Goal: Information Seeking & Learning: Learn about a topic

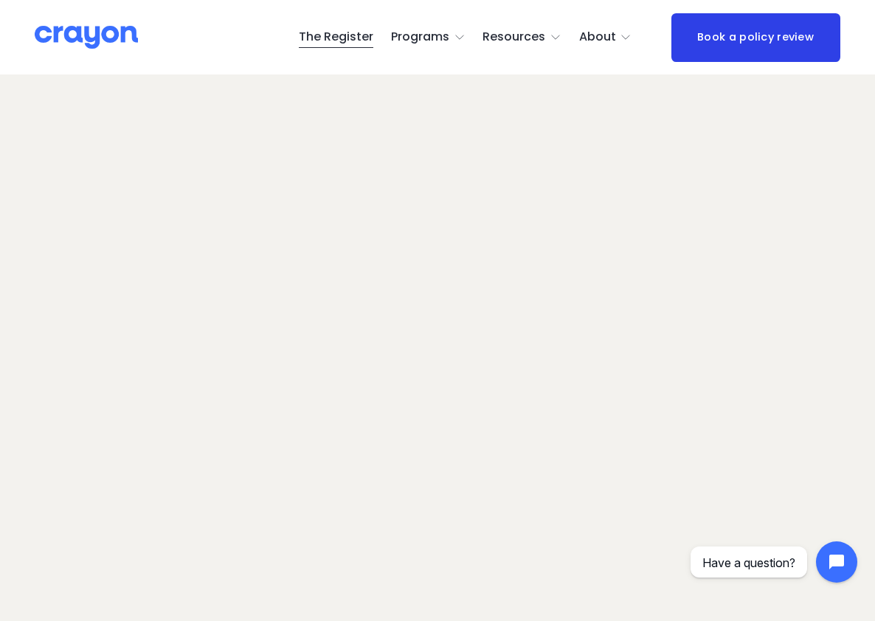
click at [0, 0] on span "Parent Hub" at bounding box center [0, 0] width 0 height 0
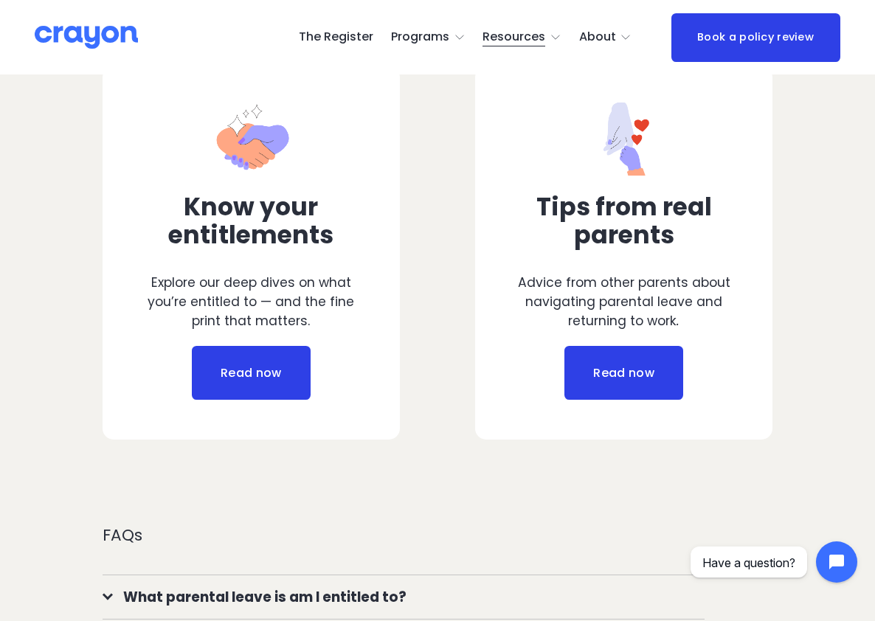
scroll to position [593, 0]
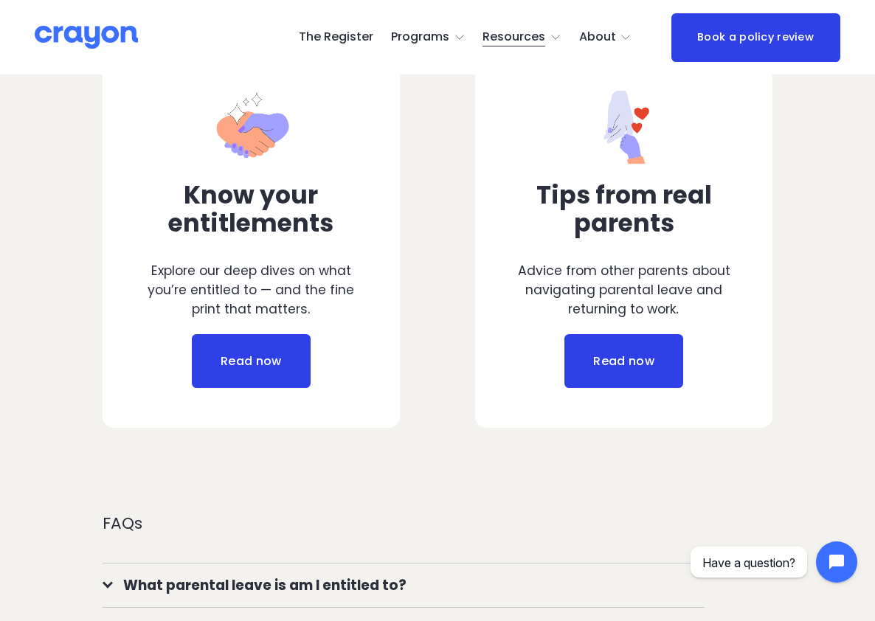
click at [235, 344] on link "Read now" at bounding box center [251, 361] width 118 height 55
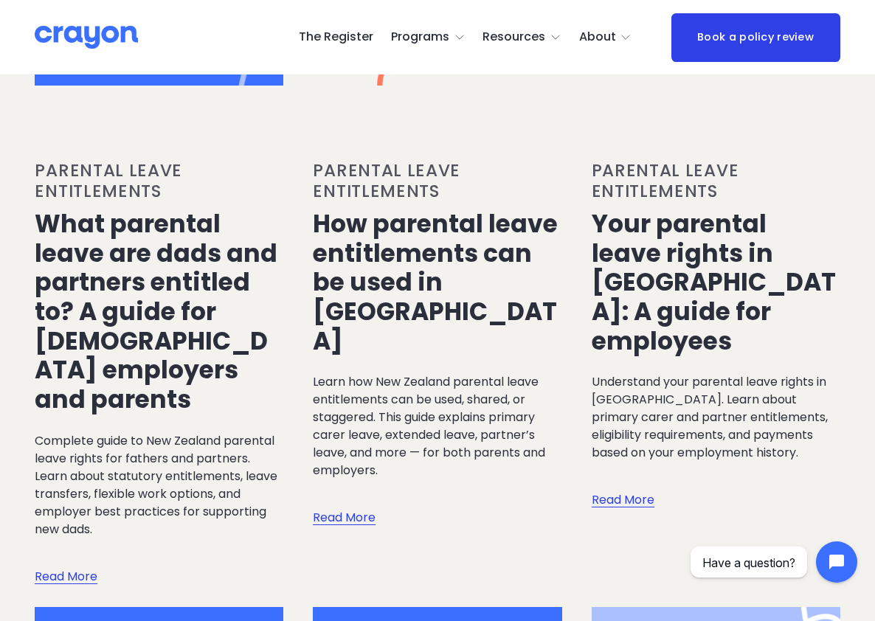
scroll to position [897, 0]
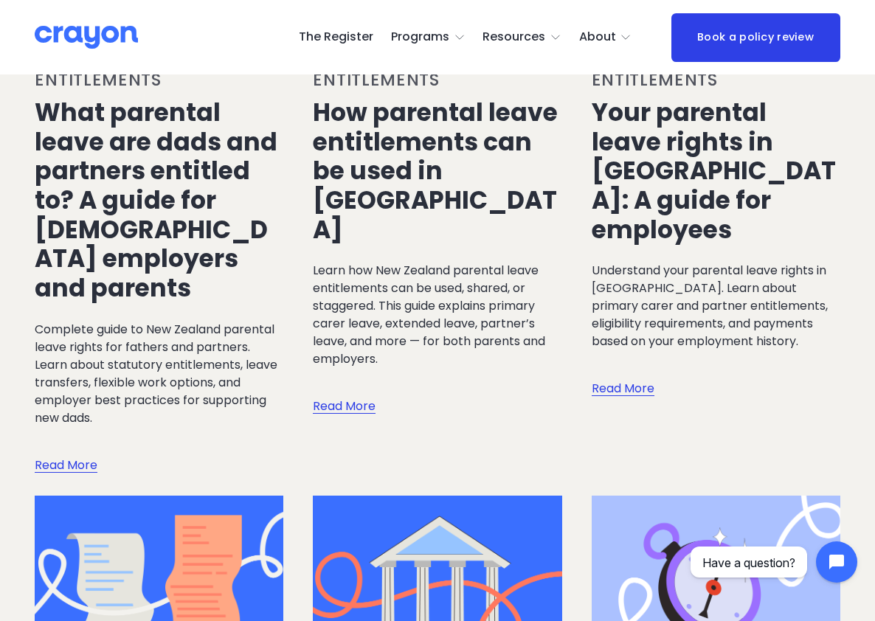
click at [616, 368] on link "Read More" at bounding box center [623, 375] width 63 height 48
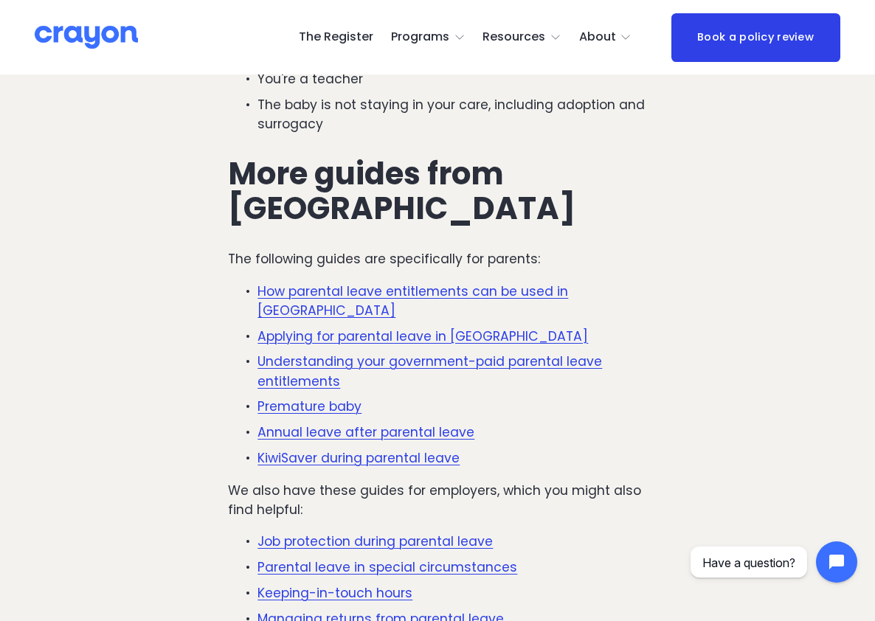
scroll to position [4297, 0]
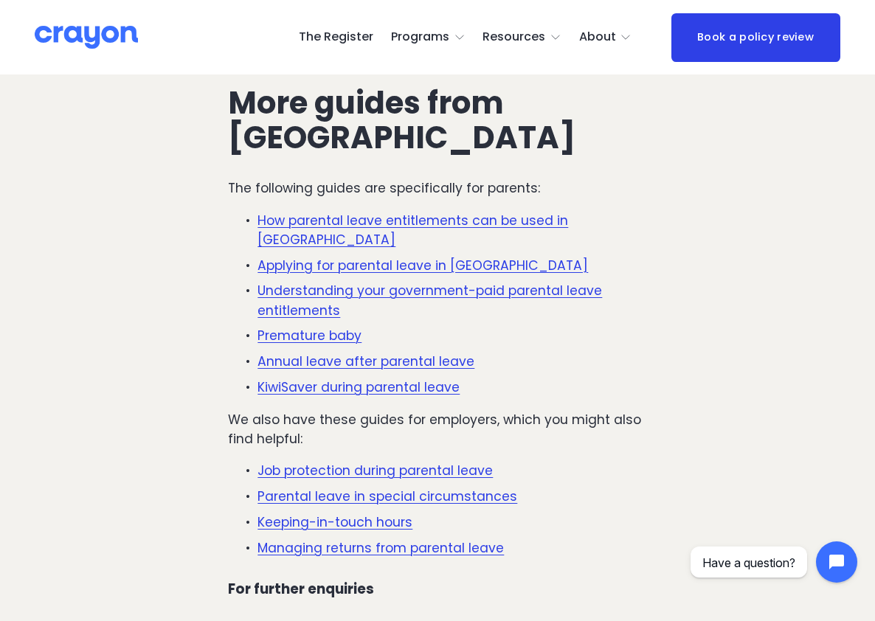
click at [326, 379] on link "KiwiSaver during parental leave" at bounding box center [359, 388] width 202 height 18
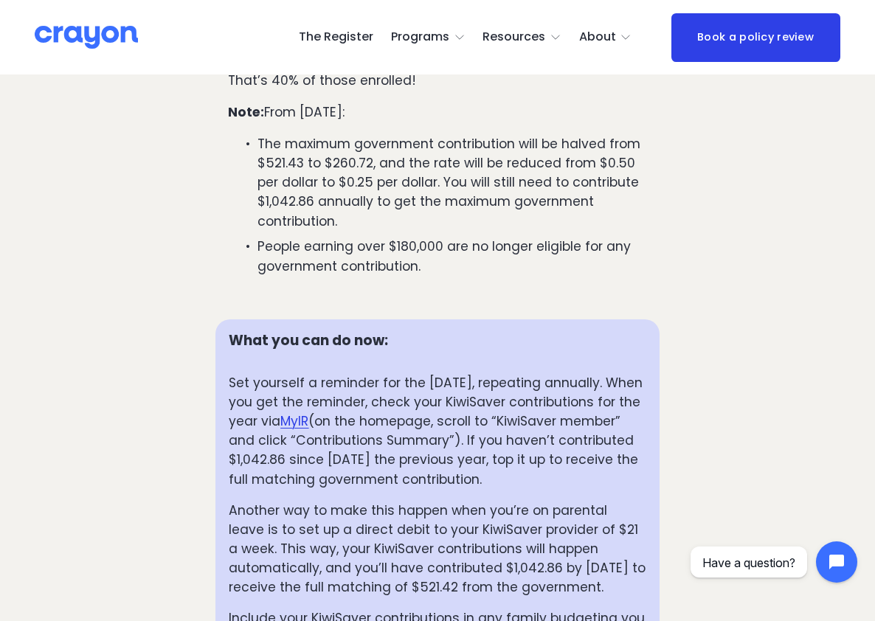
scroll to position [1930, 0]
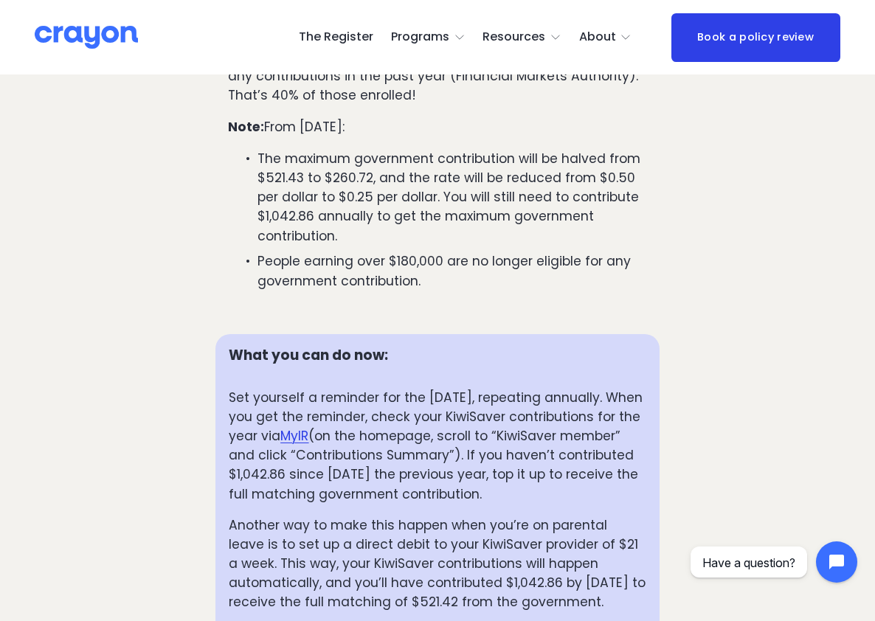
click at [0, 0] on span "Employer hub" at bounding box center [0, 0] width 0 height 0
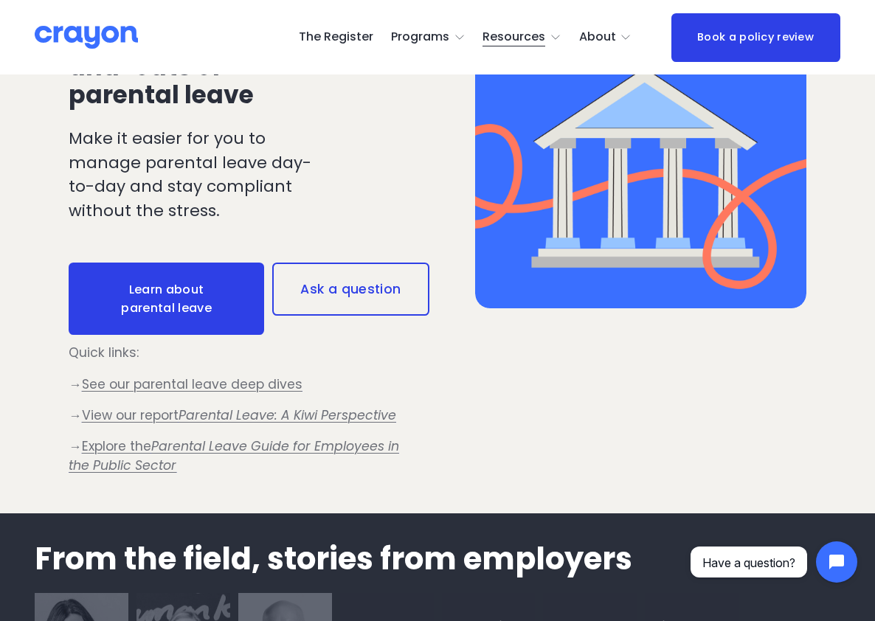
scroll to position [1030, 0]
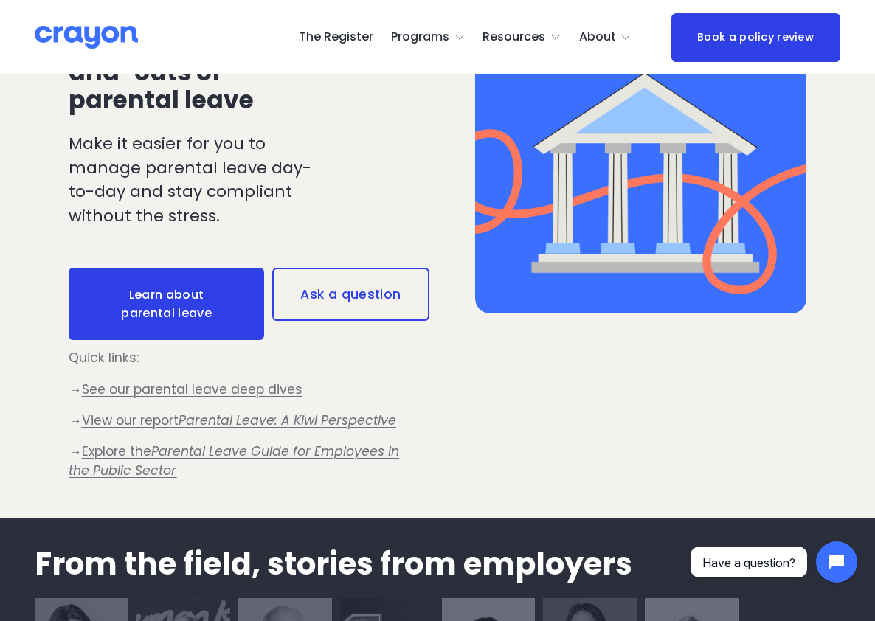
click at [151, 309] on link "Learn about parental leave" at bounding box center [167, 304] width 196 height 73
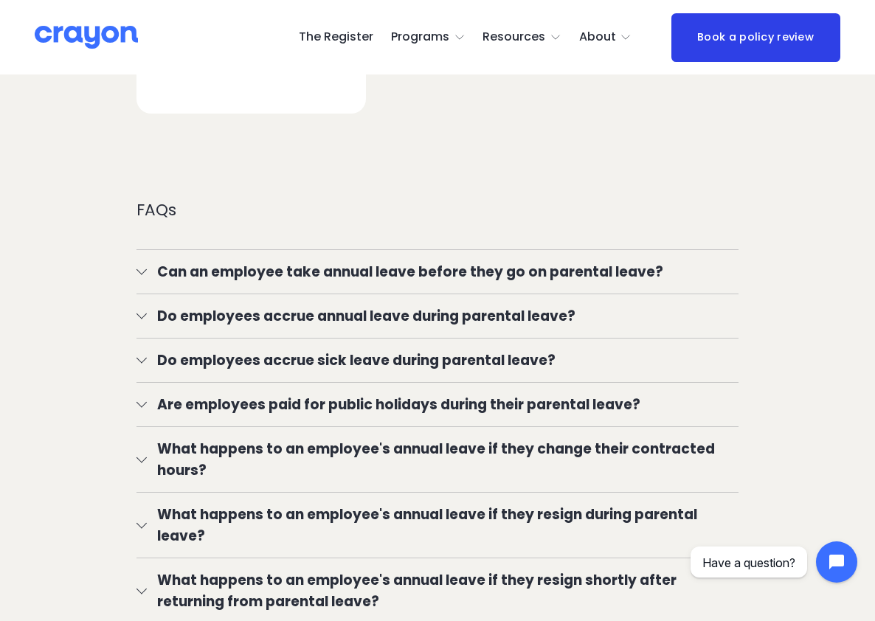
scroll to position [2161, 0]
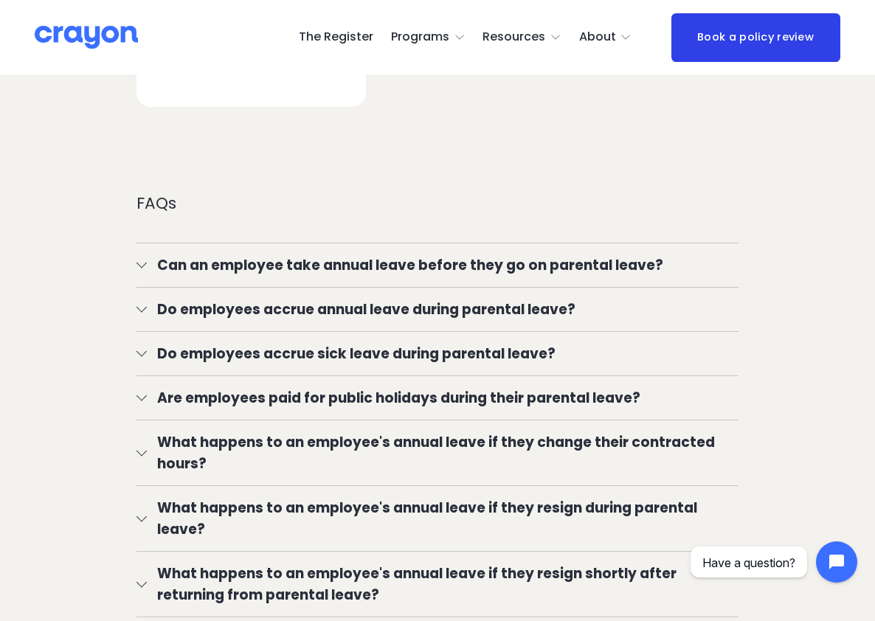
click at [139, 303] on div at bounding box center [142, 308] width 10 height 10
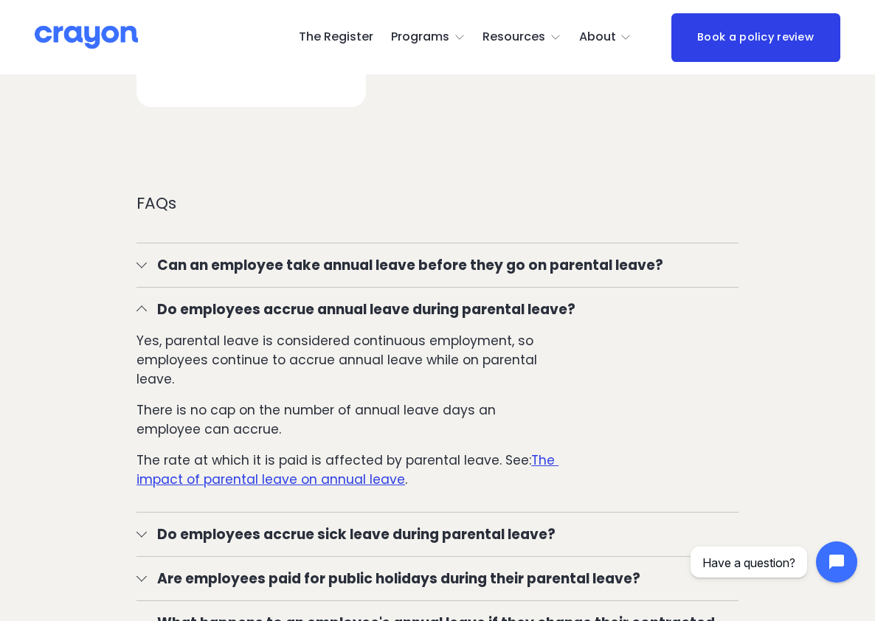
click at [468, 524] on span "Do employees accrue sick leave during parental leave?" at bounding box center [443, 534] width 592 height 21
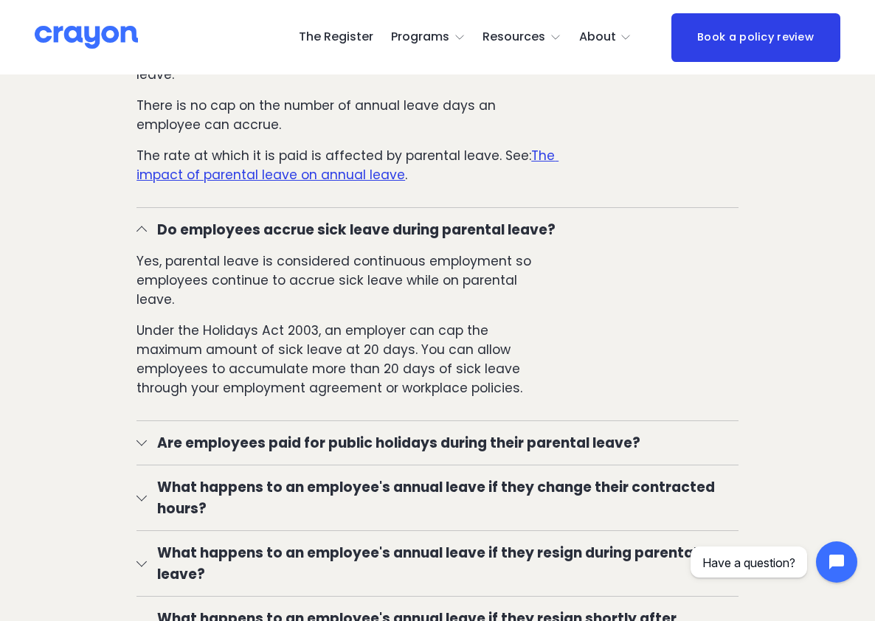
scroll to position [2509, 0]
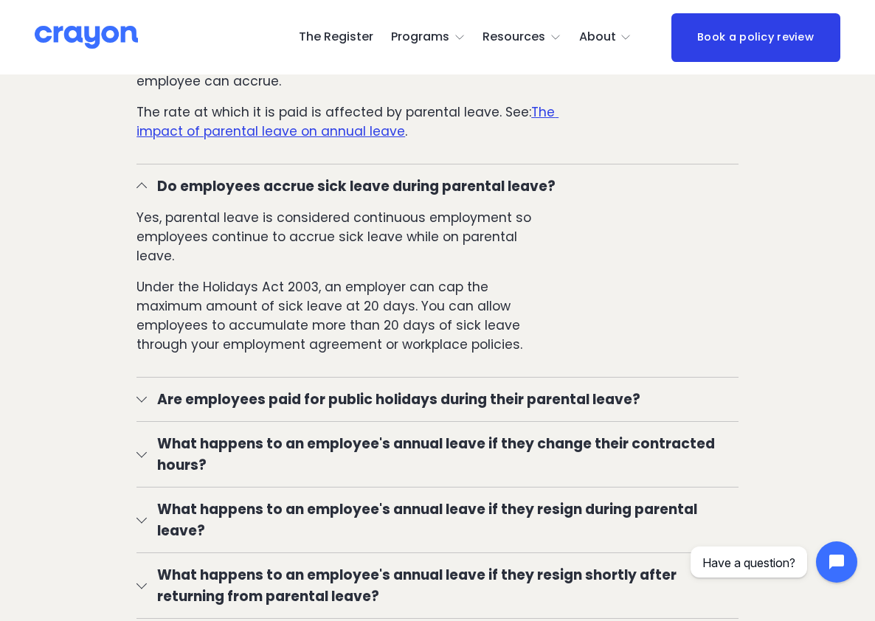
click at [142, 393] on div at bounding box center [142, 398] width 10 height 10
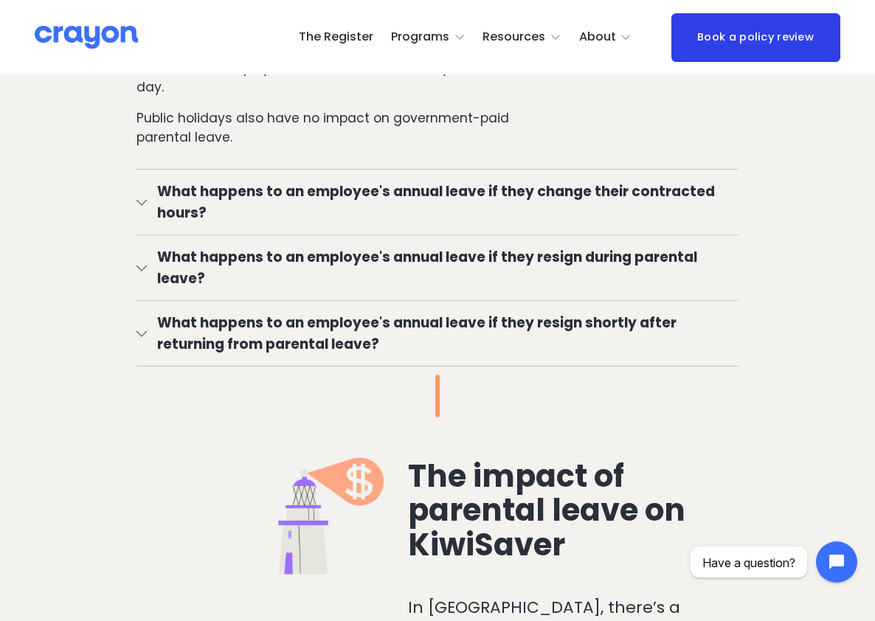
scroll to position [2926, 0]
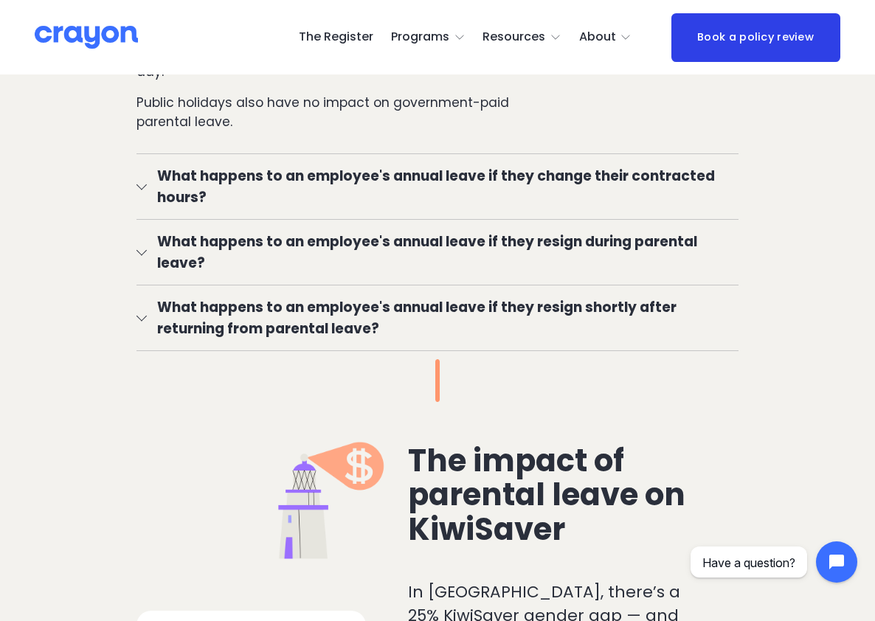
click at [145, 180] on div at bounding box center [142, 185] width 10 height 10
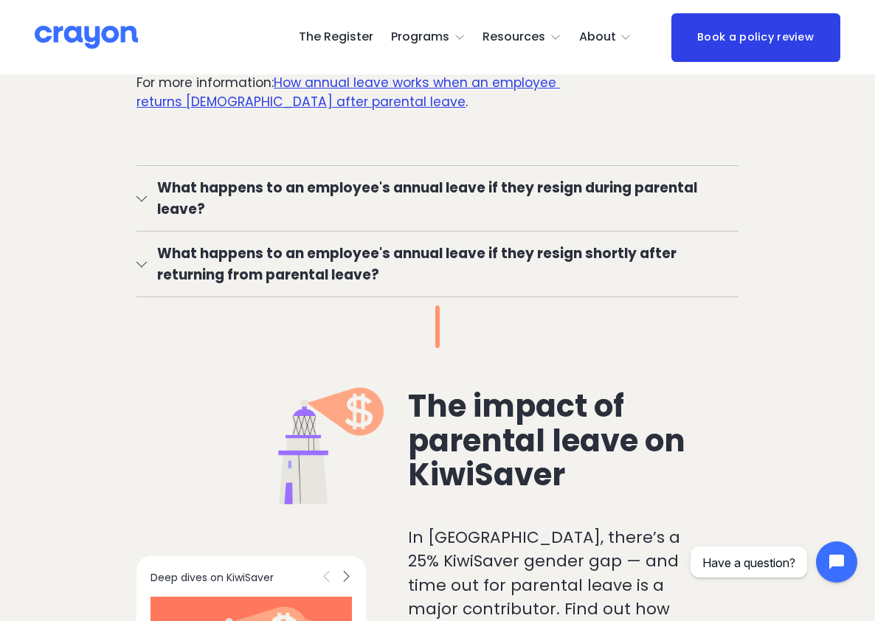
scroll to position [3258, 0]
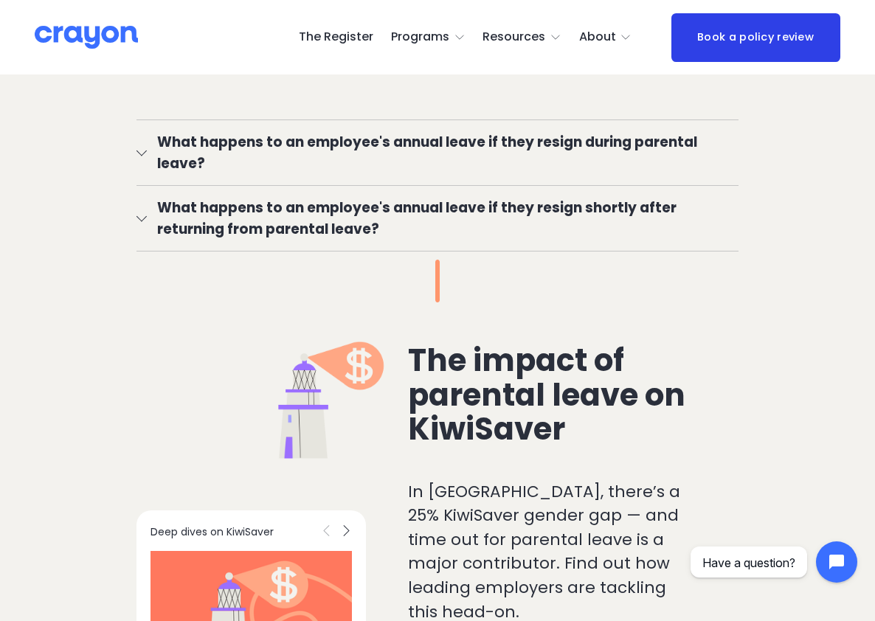
click at [144, 186] on button "What happens to an employee's annual leave if they resign shortly after returni…" at bounding box center [438, 218] width 602 height 65
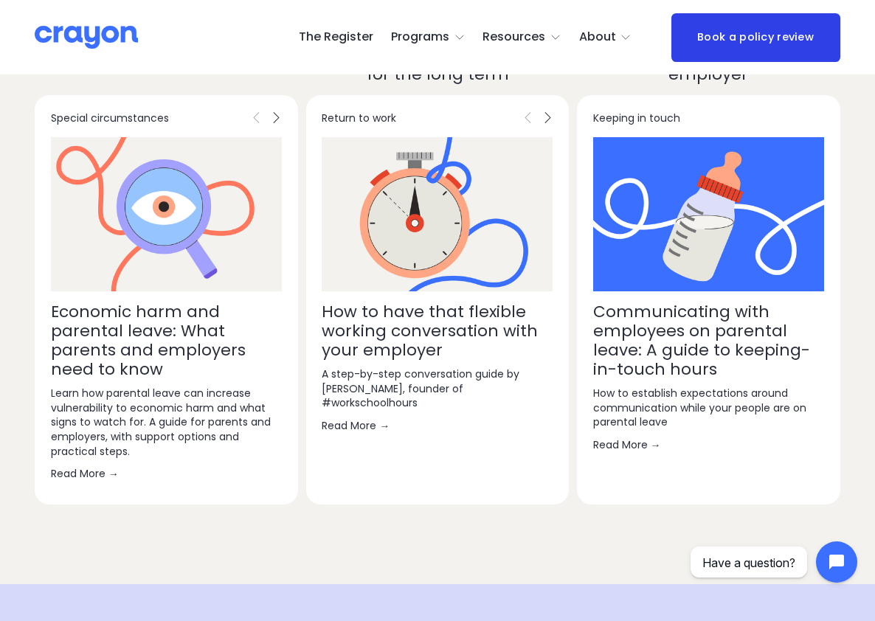
scroll to position [4837, 0]
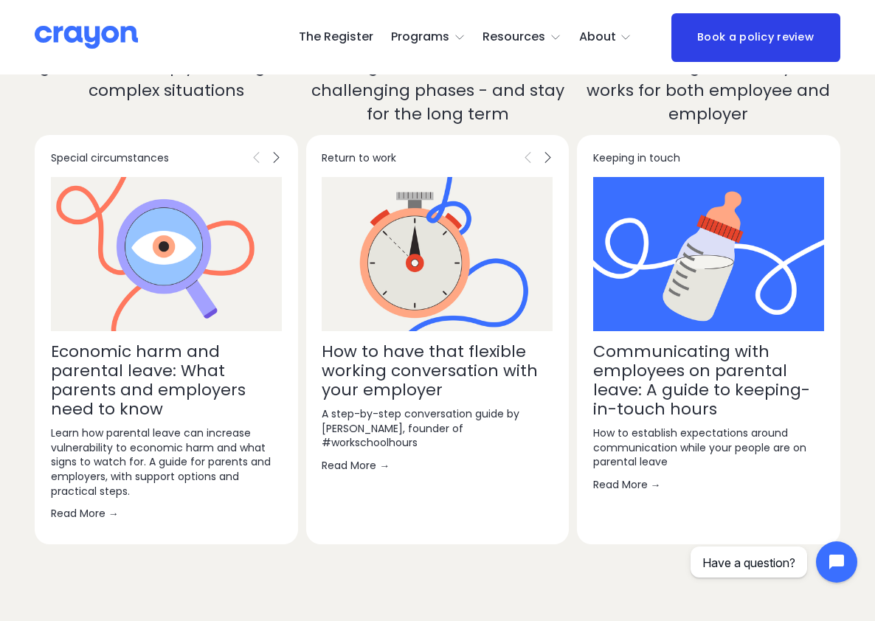
click at [362, 458] on link "Read More →" at bounding box center [438, 465] width 232 height 15
